Goal: Navigation & Orientation: Find specific page/section

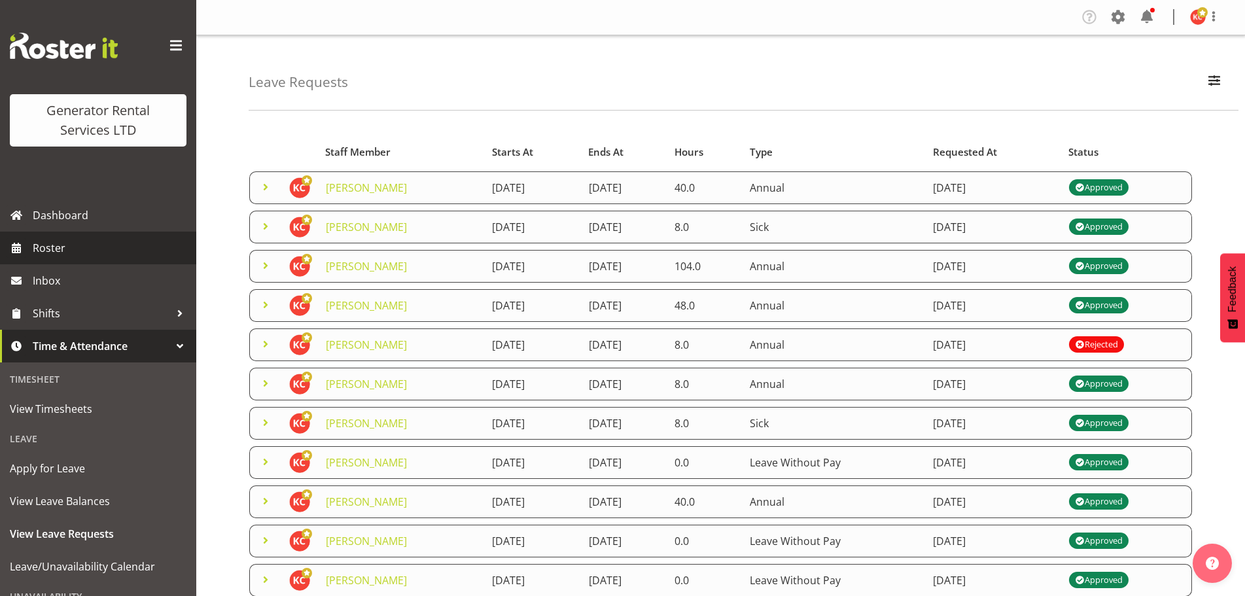
click at [60, 240] on span "Roster" at bounding box center [111, 248] width 157 height 20
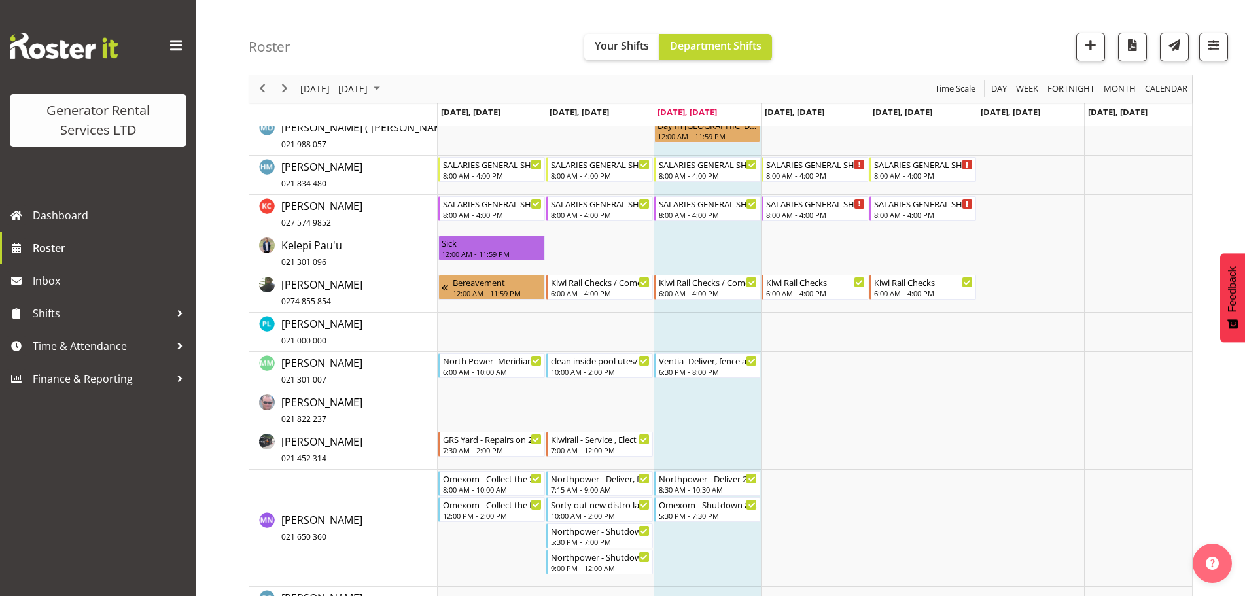
scroll to position [902, 0]
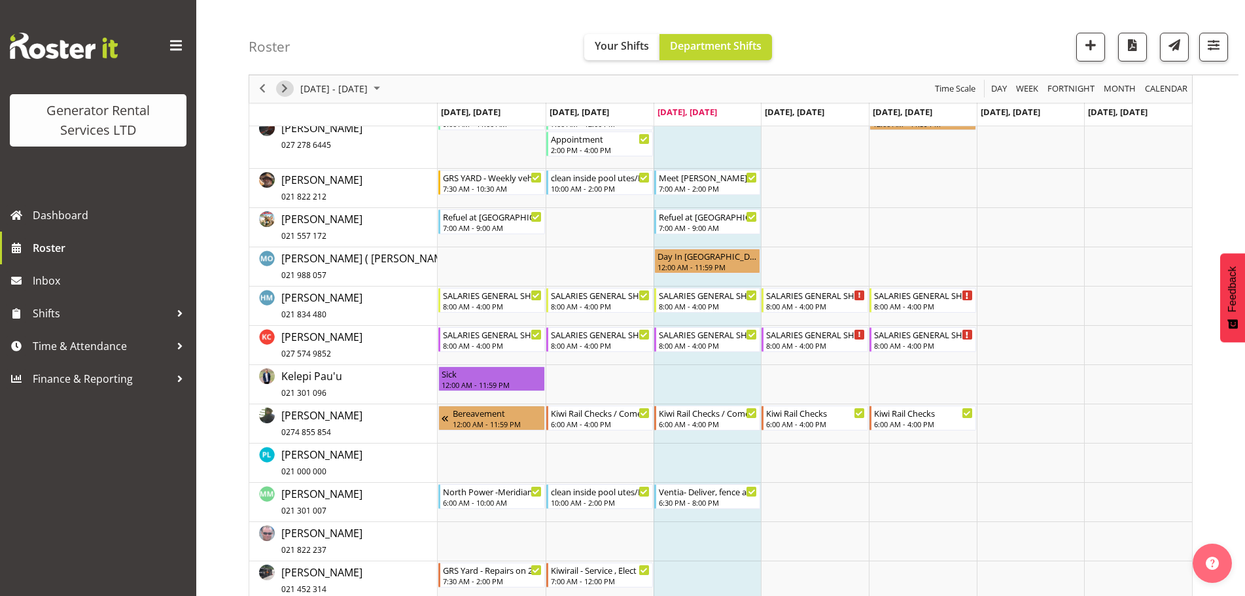
click at [290, 90] on span "Next" at bounding box center [285, 89] width 16 height 16
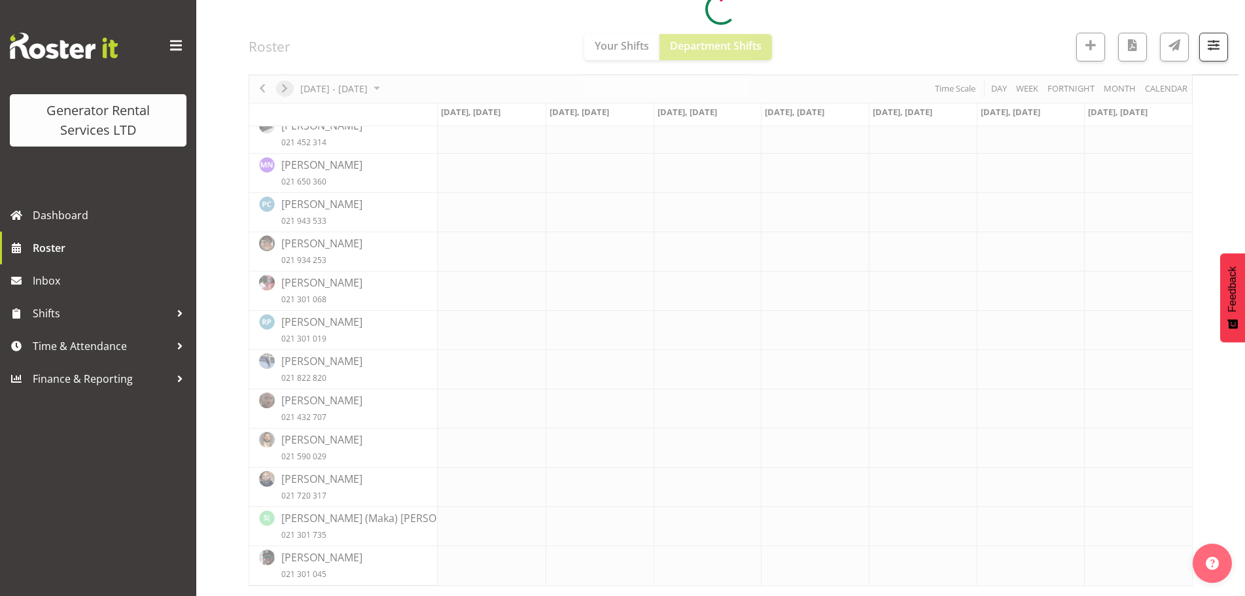
scroll to position [697, 0]
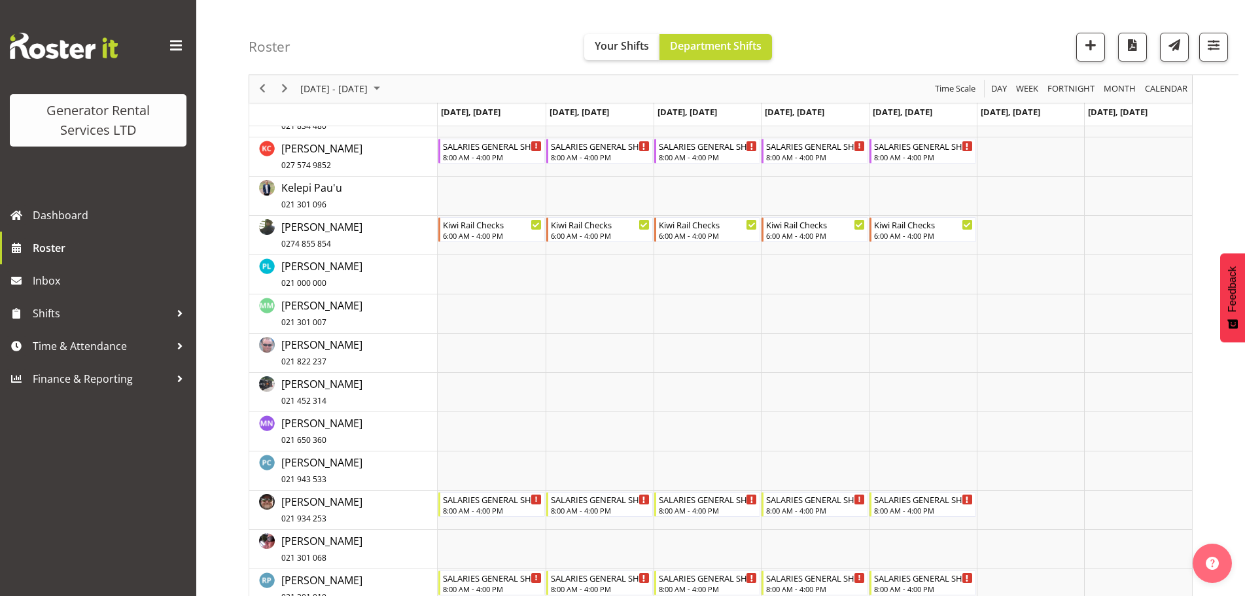
scroll to position [1011, 0]
